Goal: Obtain resource: Obtain resource

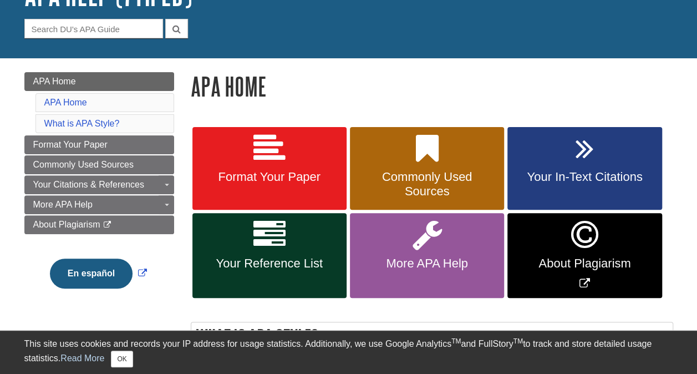
scroll to position [103, 0]
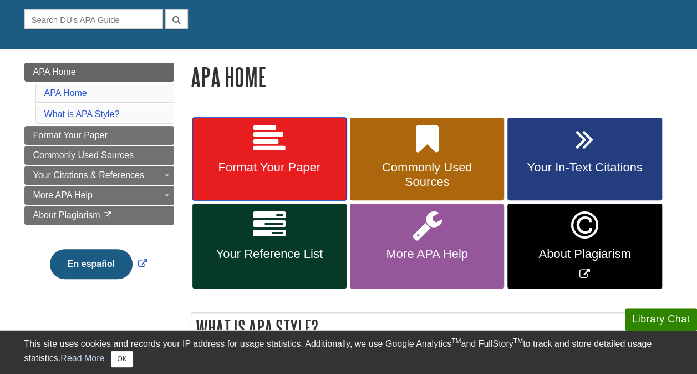
click at [285, 146] on link "Format Your Paper" at bounding box center [269, 159] width 154 height 83
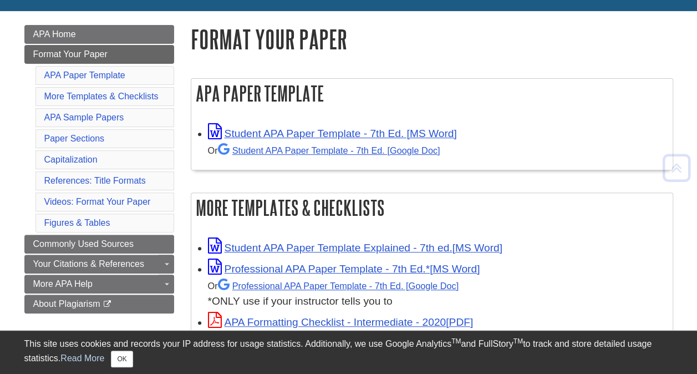
scroll to position [142, 0]
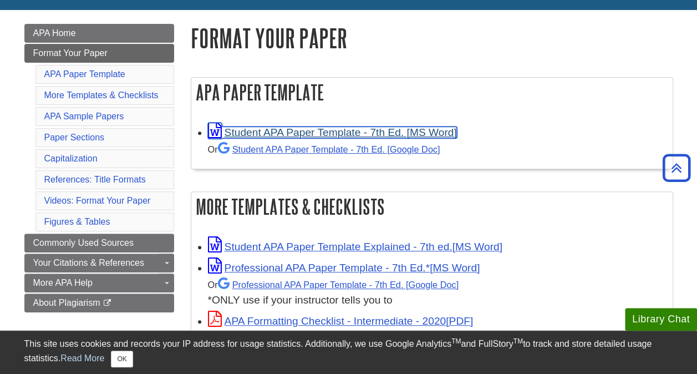
click at [279, 130] on link "Student APA Paper Template - 7th Ed. [MS Word]" at bounding box center [332, 132] width 249 height 12
